Goal: Find contact information: Find contact information

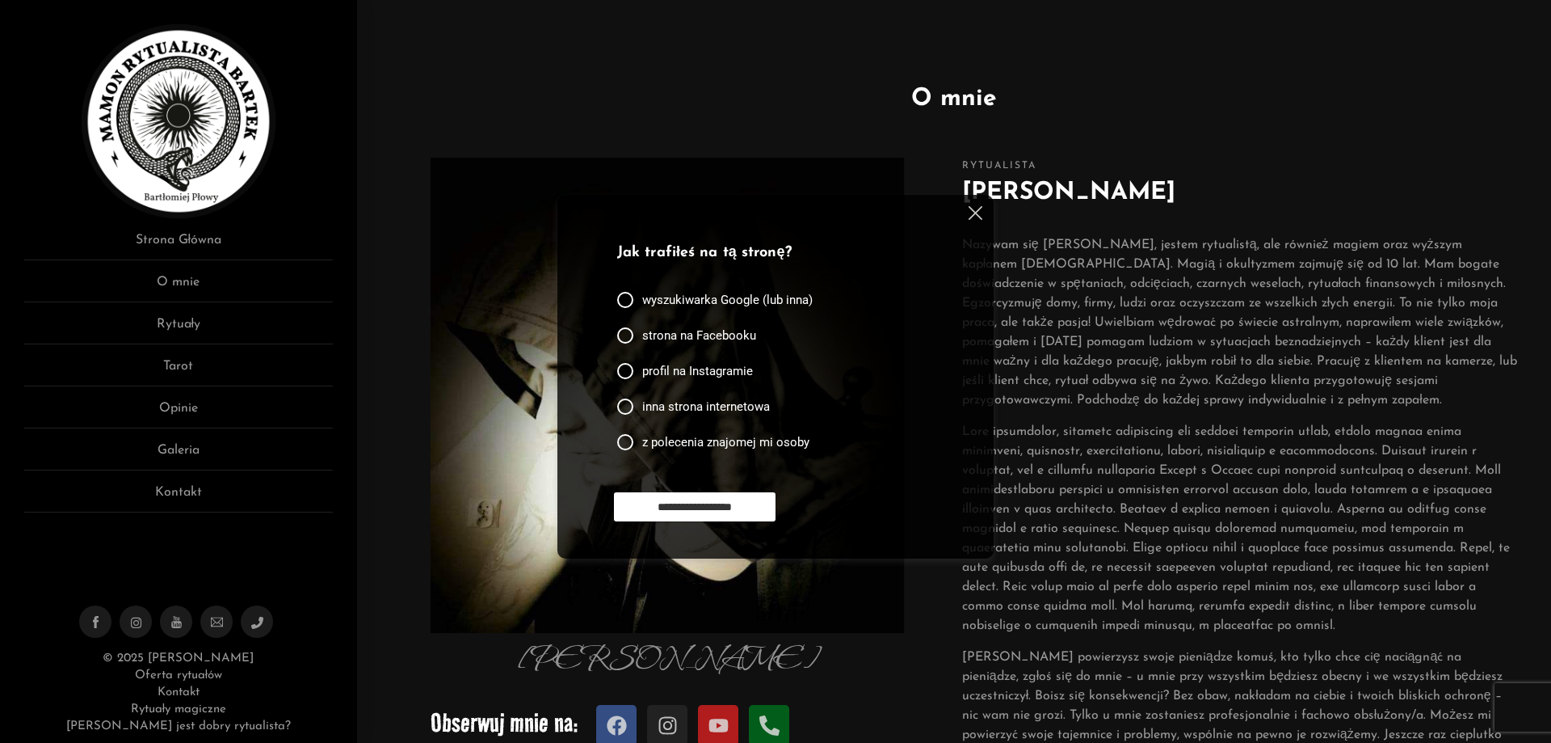
click at [970, 211] on img at bounding box center [976, 213] width 14 height 14
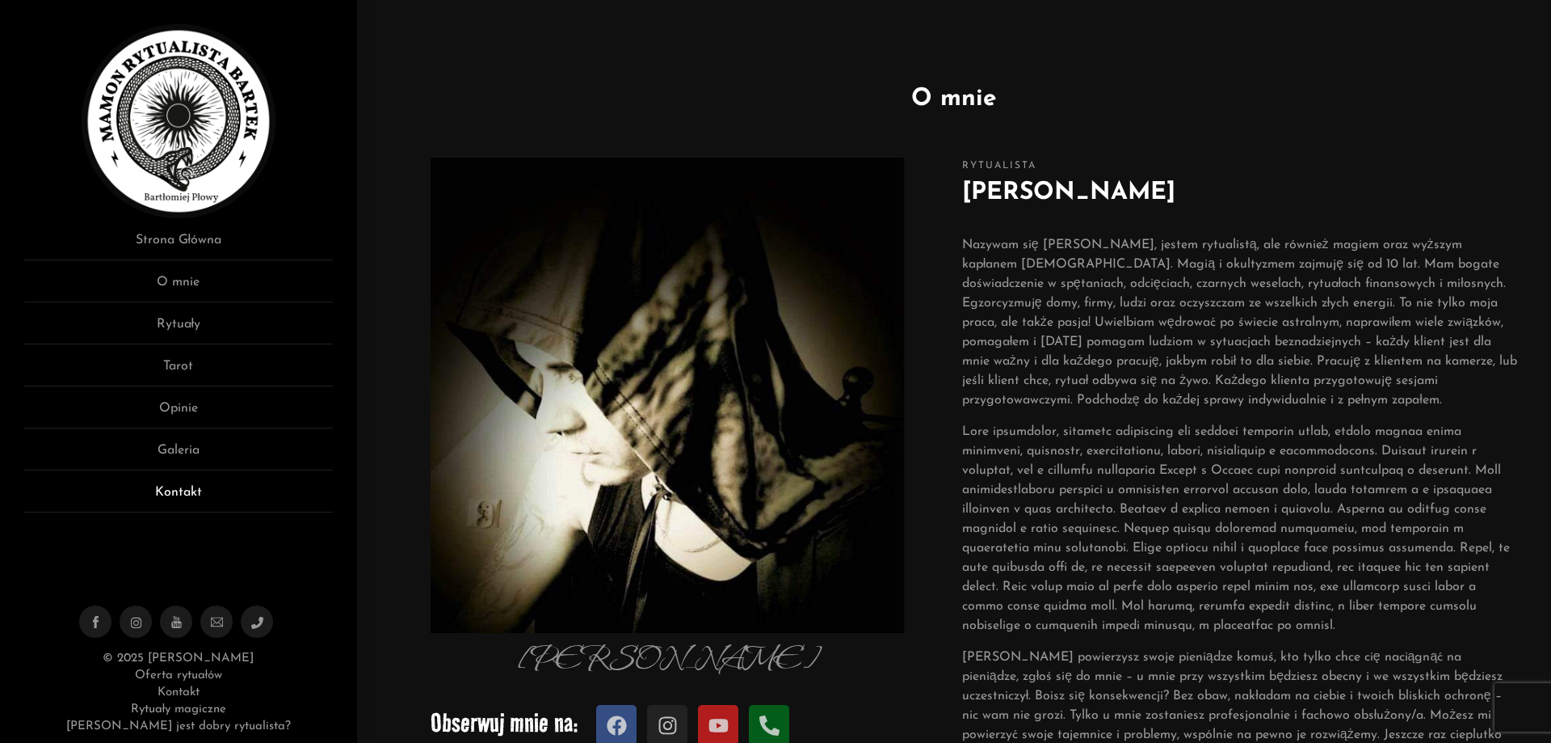
click at [180, 494] on link "Kontakt" at bounding box center [178, 497] width 309 height 30
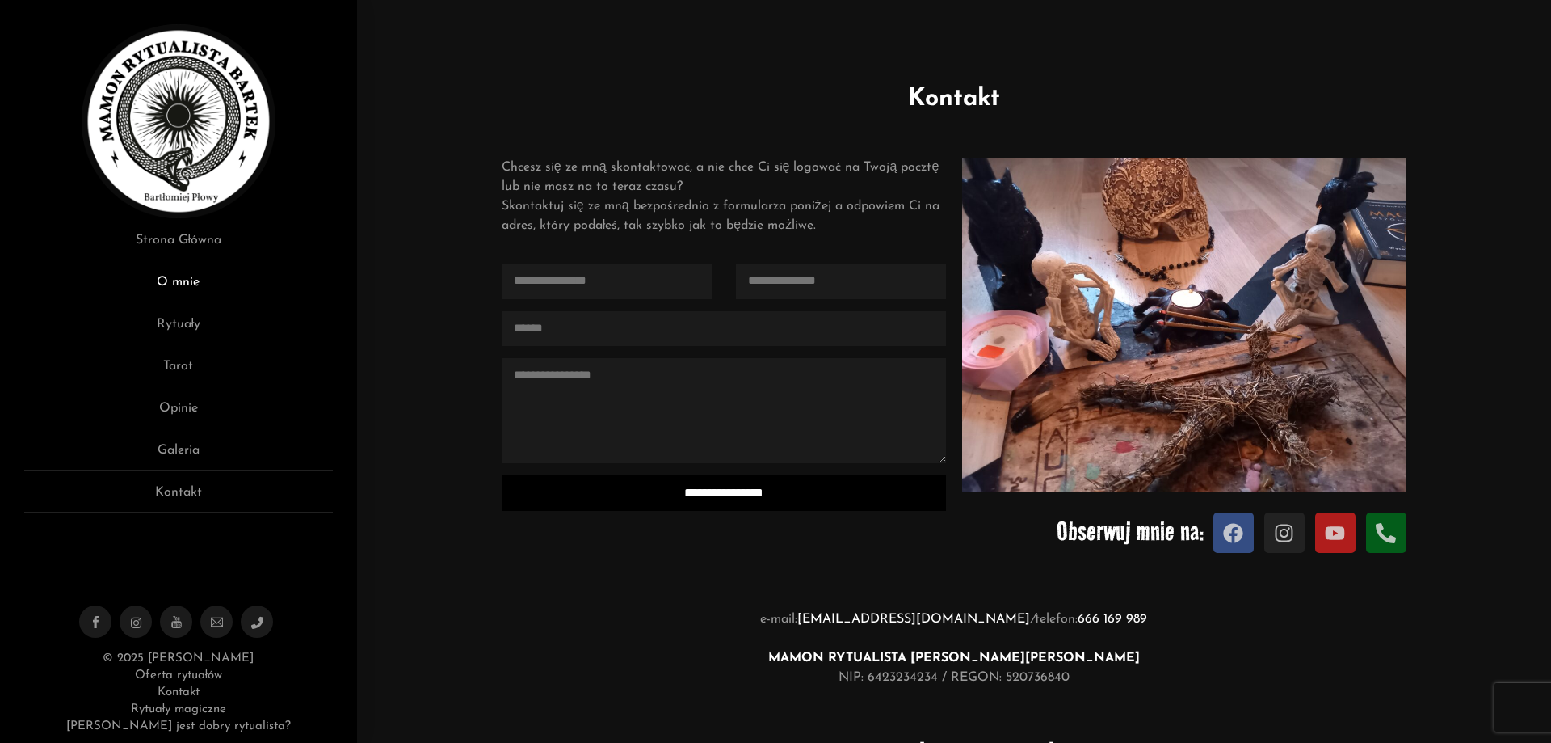
click at [181, 274] on link "O mnie" at bounding box center [178, 287] width 309 height 30
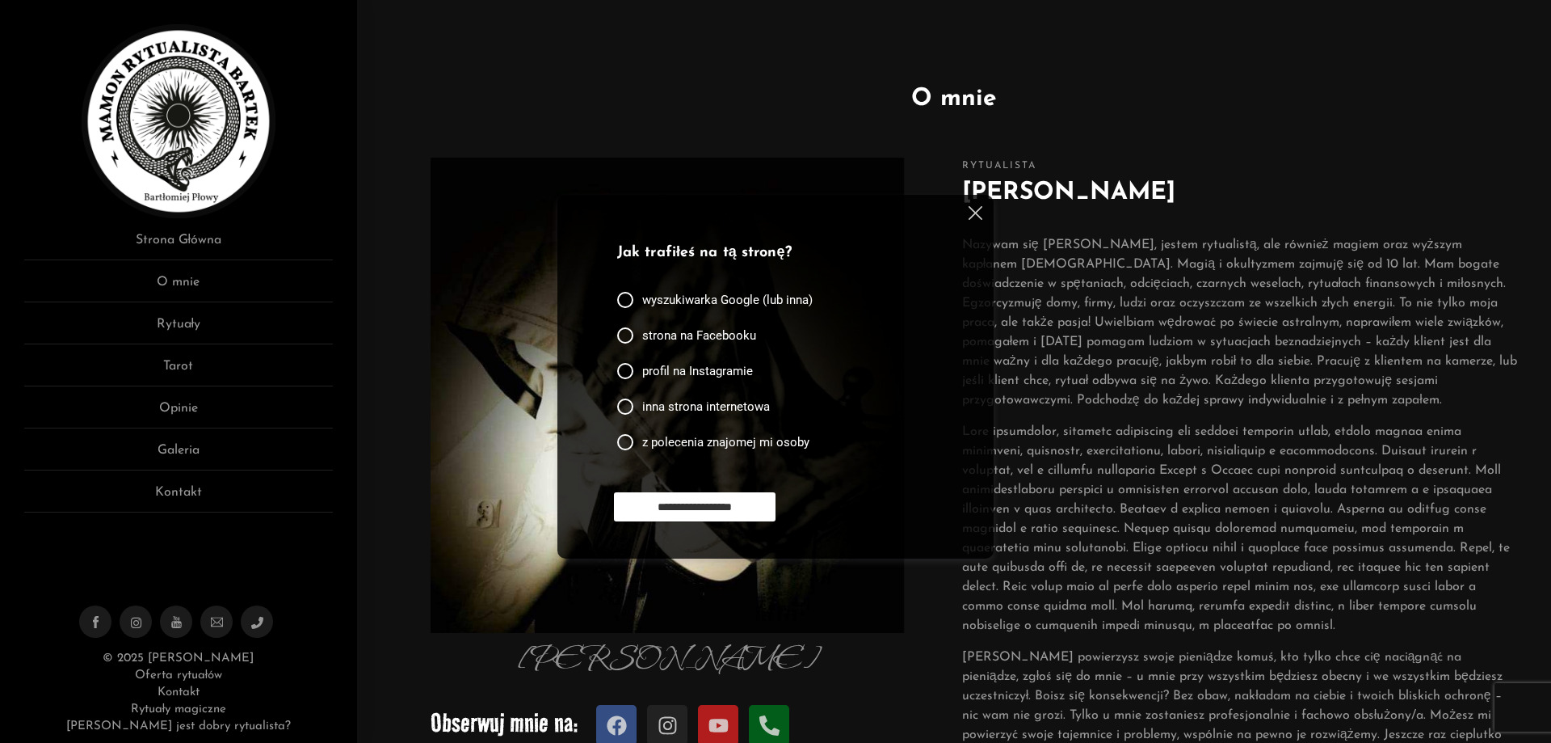
click at [973, 215] on img at bounding box center [976, 213] width 14 height 14
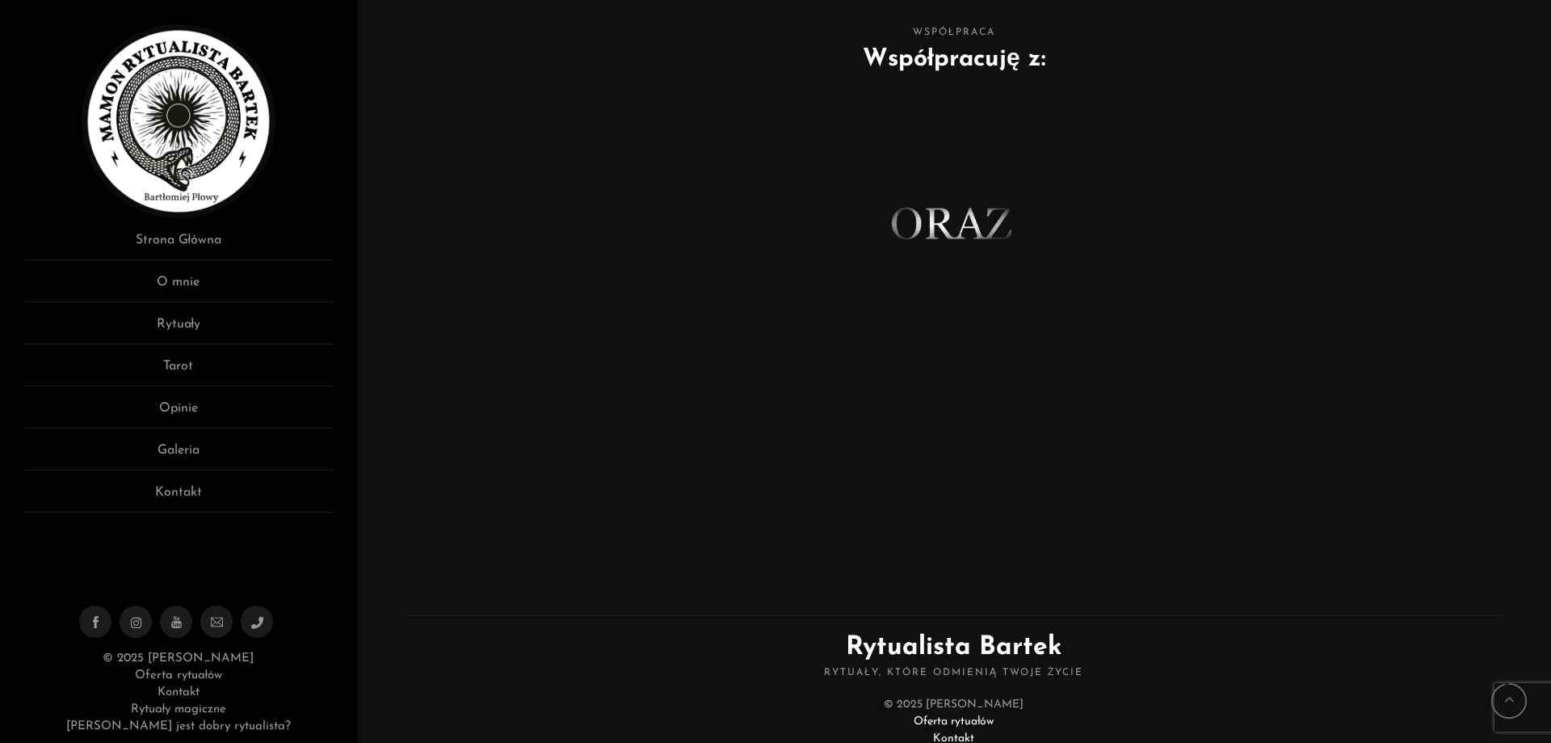
scroll to position [894, 0]
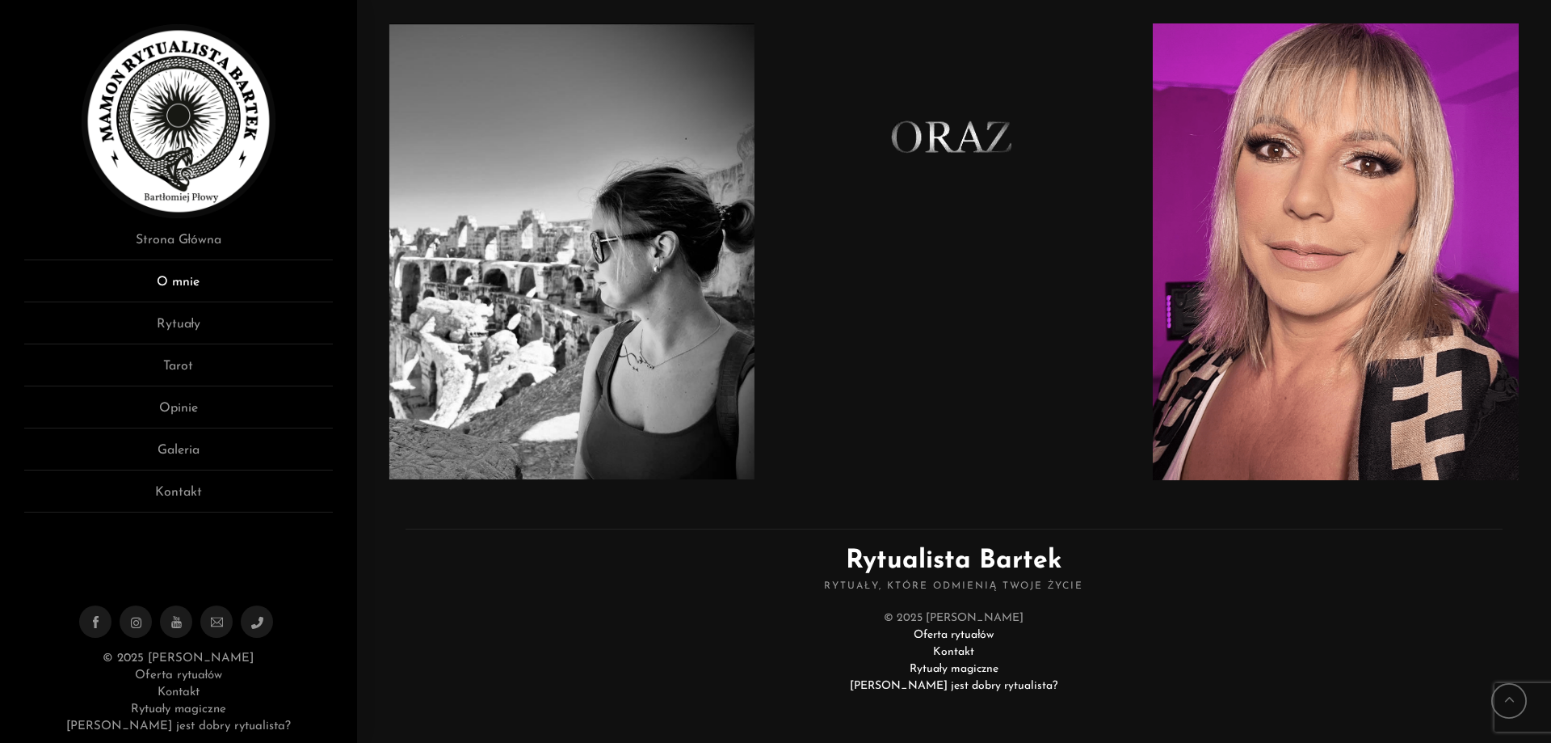
click at [181, 281] on link "O mnie" at bounding box center [178, 287] width 309 height 30
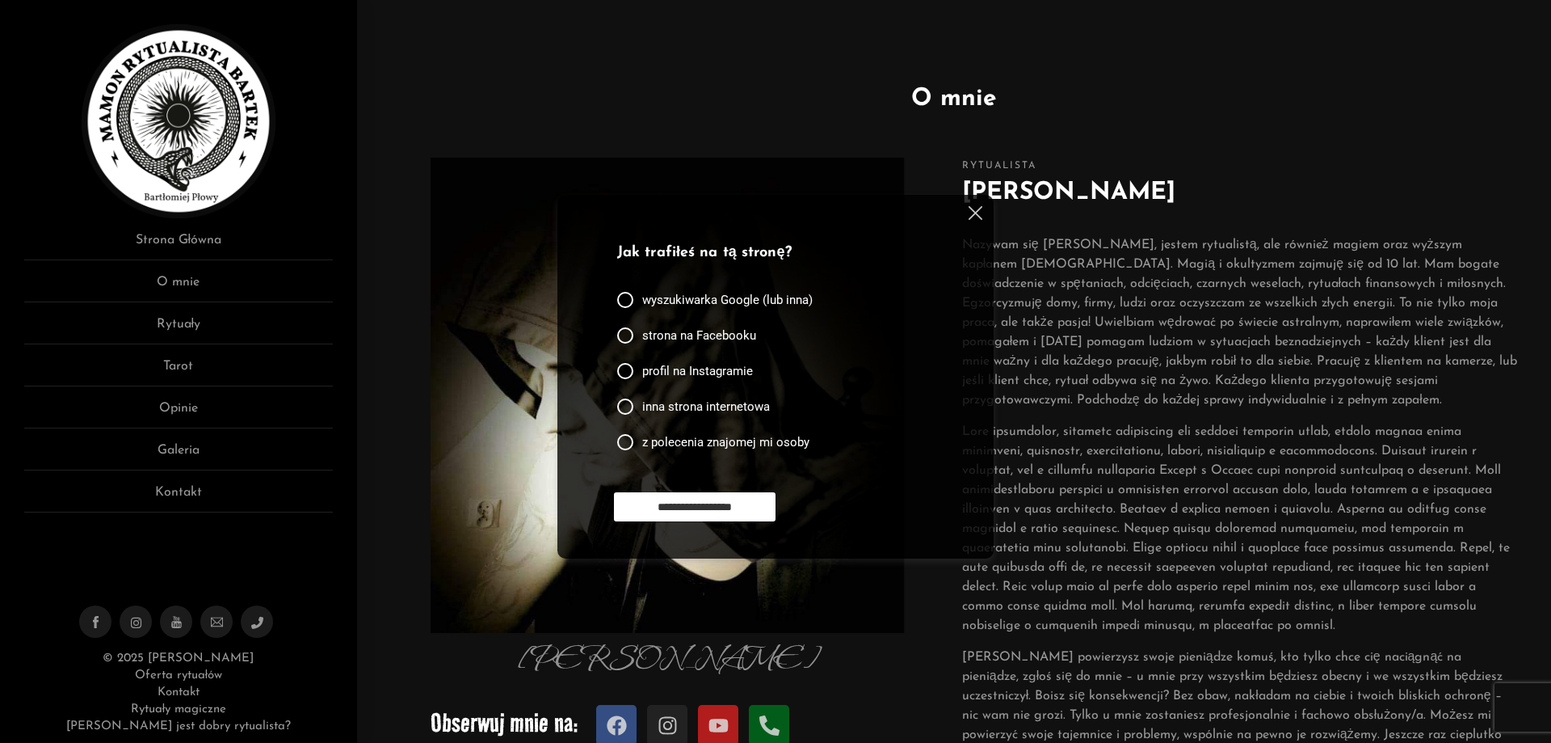
click at [975, 211] on img at bounding box center [976, 213] width 14 height 14
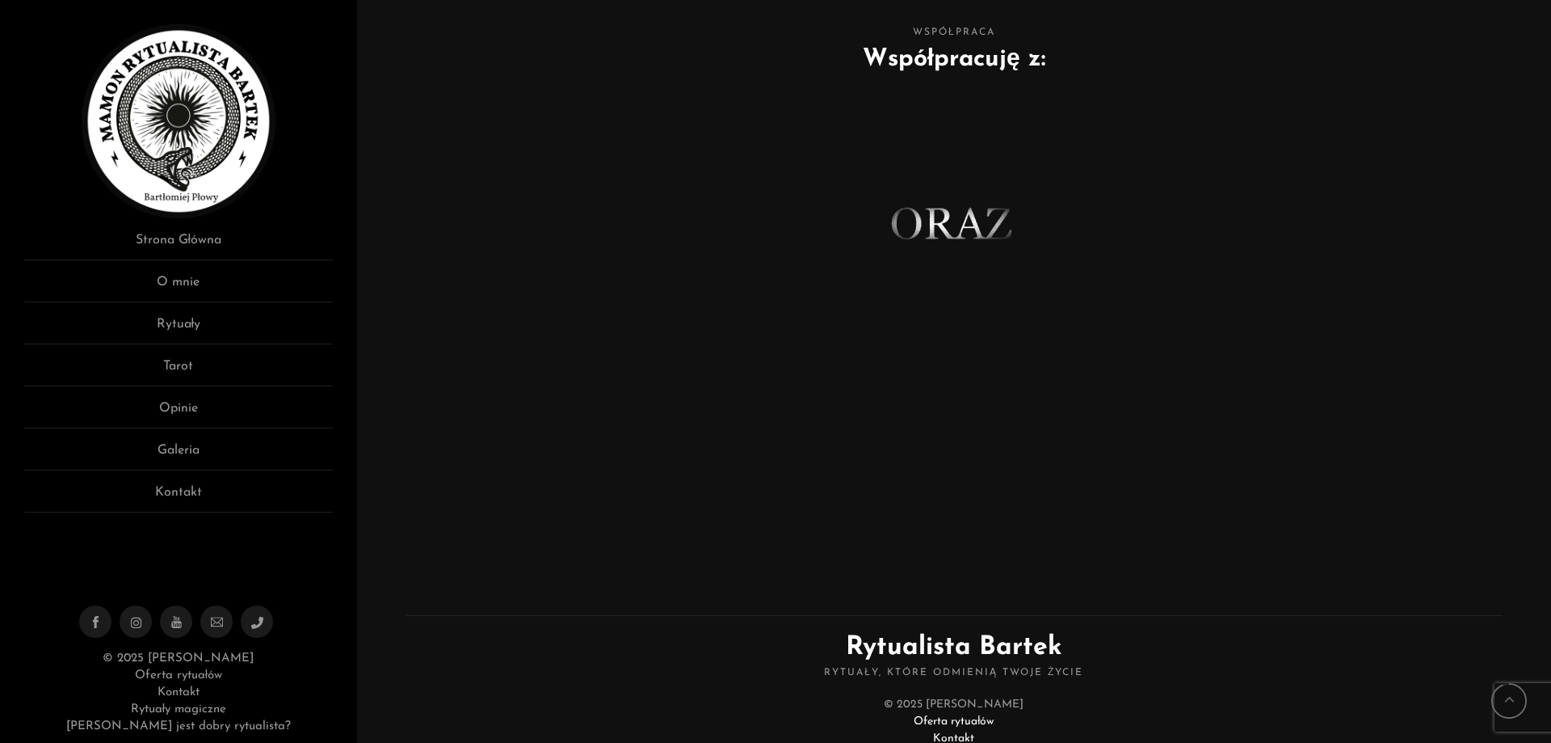
scroll to position [894, 0]
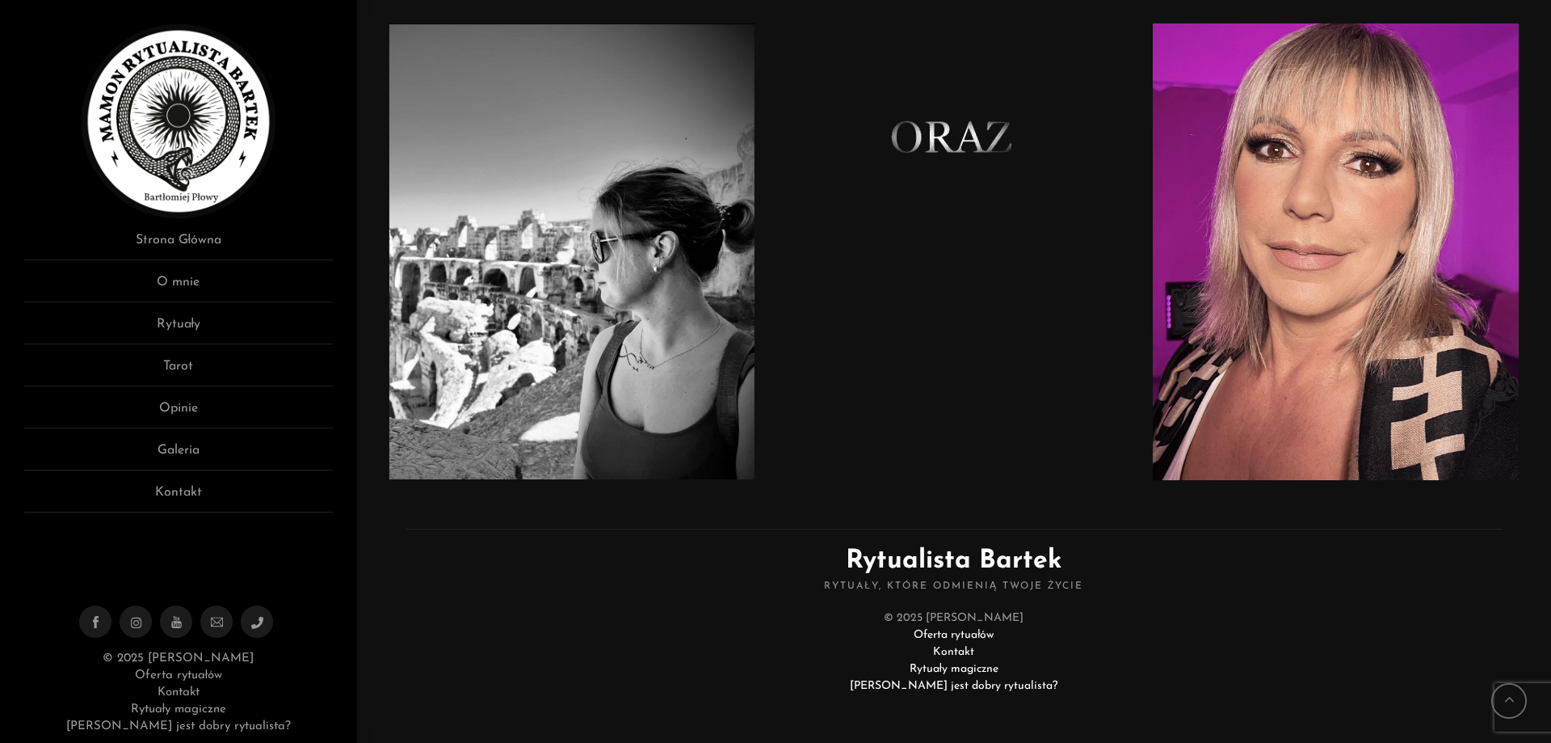
click at [171, 694] on link "Kontakt" at bounding box center [179, 692] width 42 height 12
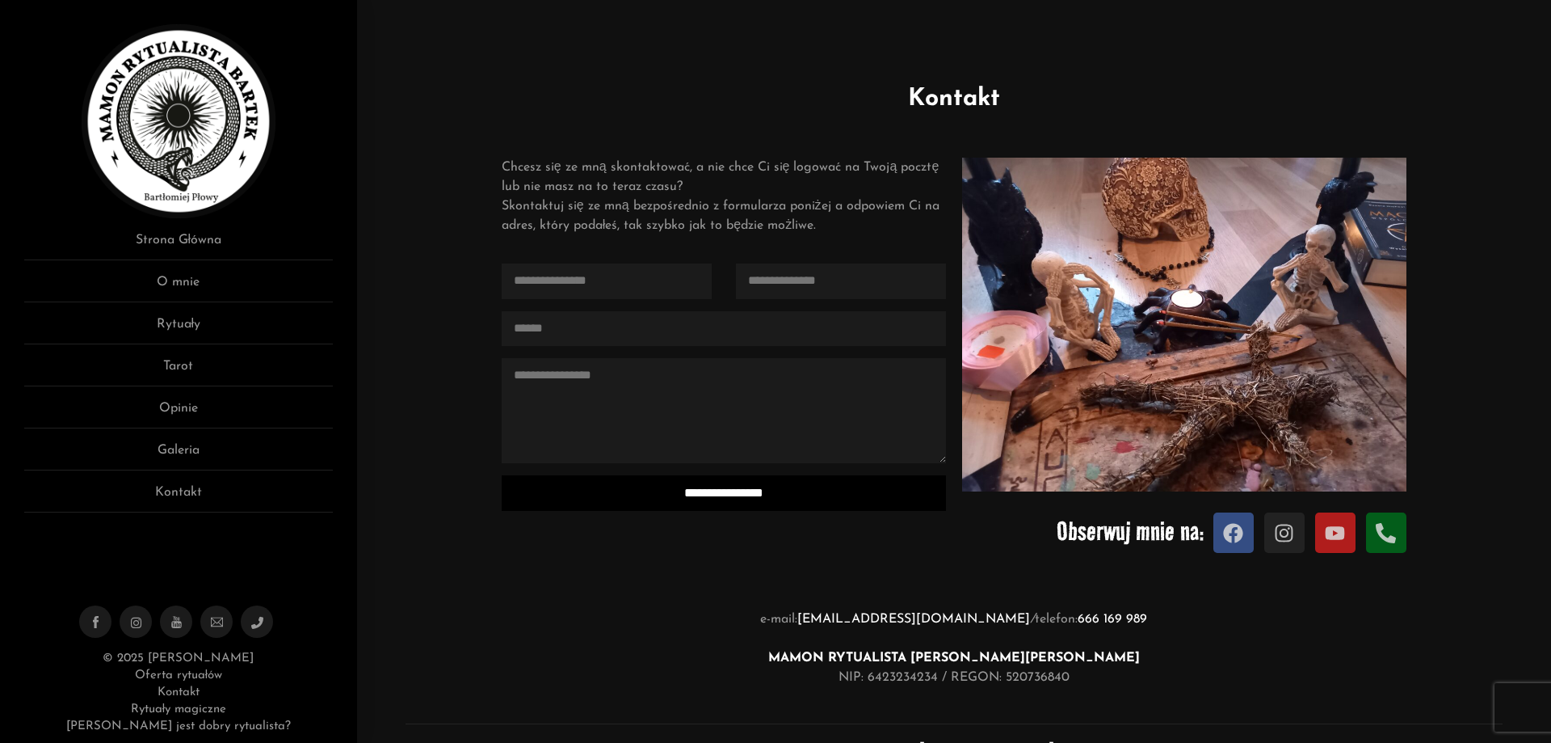
drag, startPoint x: 1107, startPoint y: 654, endPoint x: 1003, endPoint y: 657, distance: 104.3
click at [1003, 657] on p "e-mail: [EMAIL_ADDRESS][DOMAIN_NAME] / telefon: [PHONE_NUMBER] MAMON RYTUALISTA…" at bounding box center [954, 648] width 1130 height 78
copy strong "[PERSON_NAME]"
